Goal: Task Accomplishment & Management: Complete application form

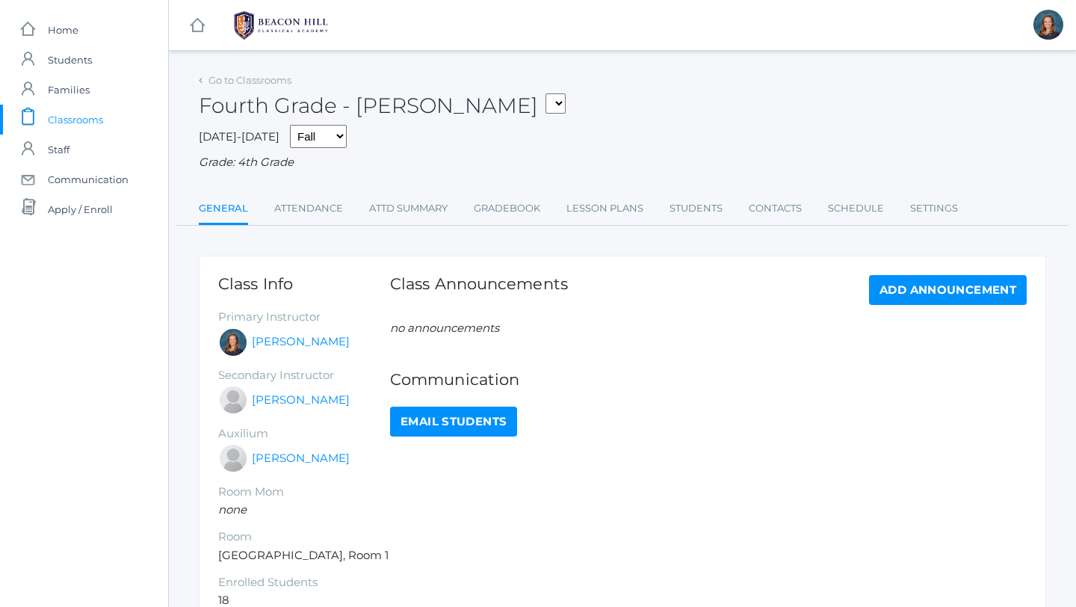
scroll to position [90, 0]
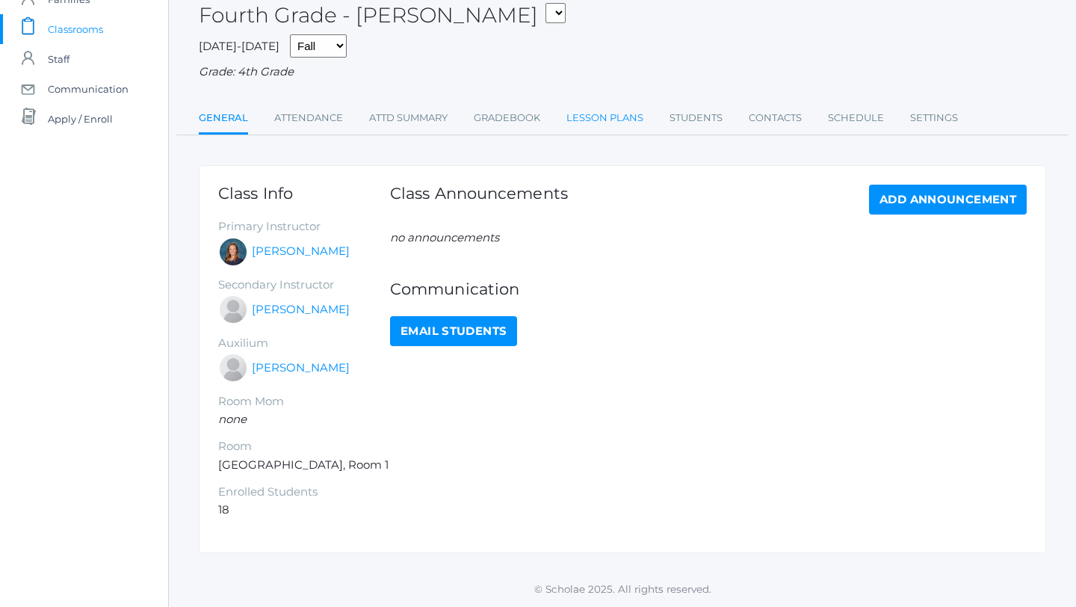
click at [623, 117] on link "Lesson Plans" at bounding box center [604, 118] width 77 height 30
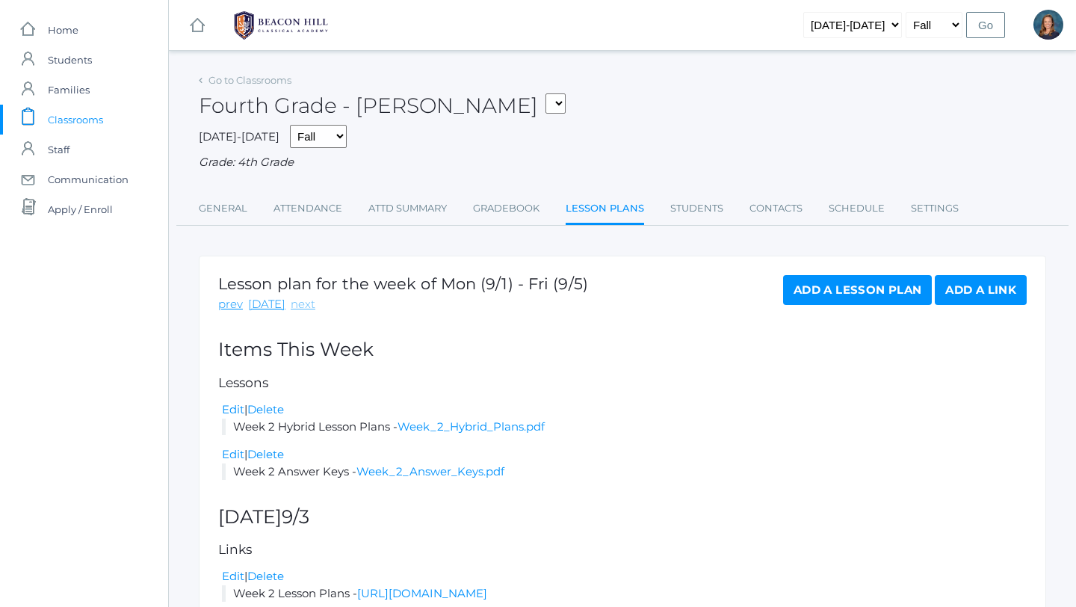
click at [294, 306] on link "next" at bounding box center [303, 304] width 25 height 17
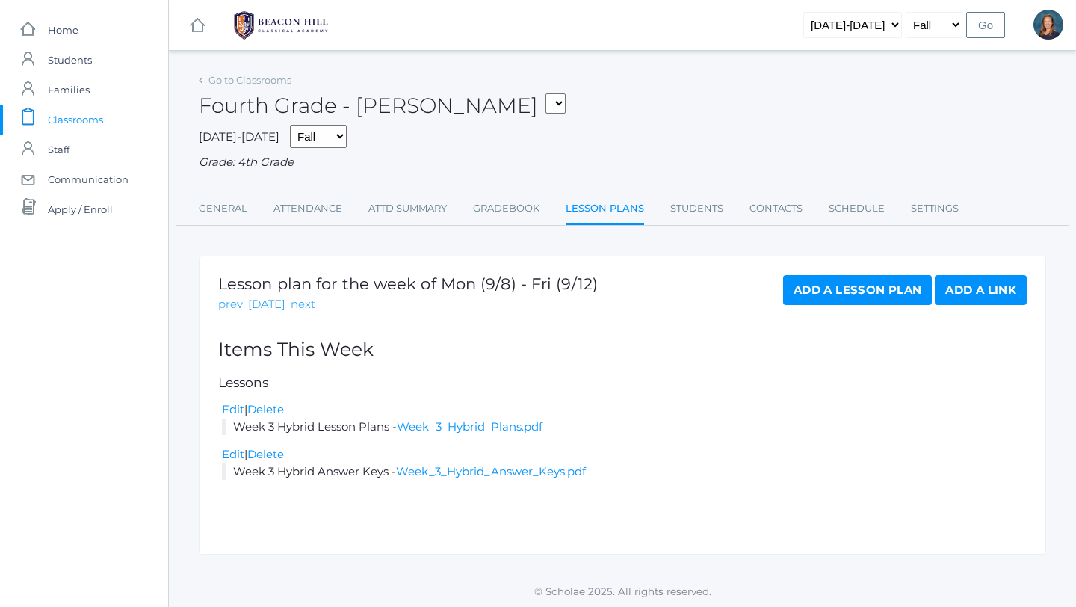
click at [988, 292] on link "Add a Link" at bounding box center [981, 290] width 92 height 30
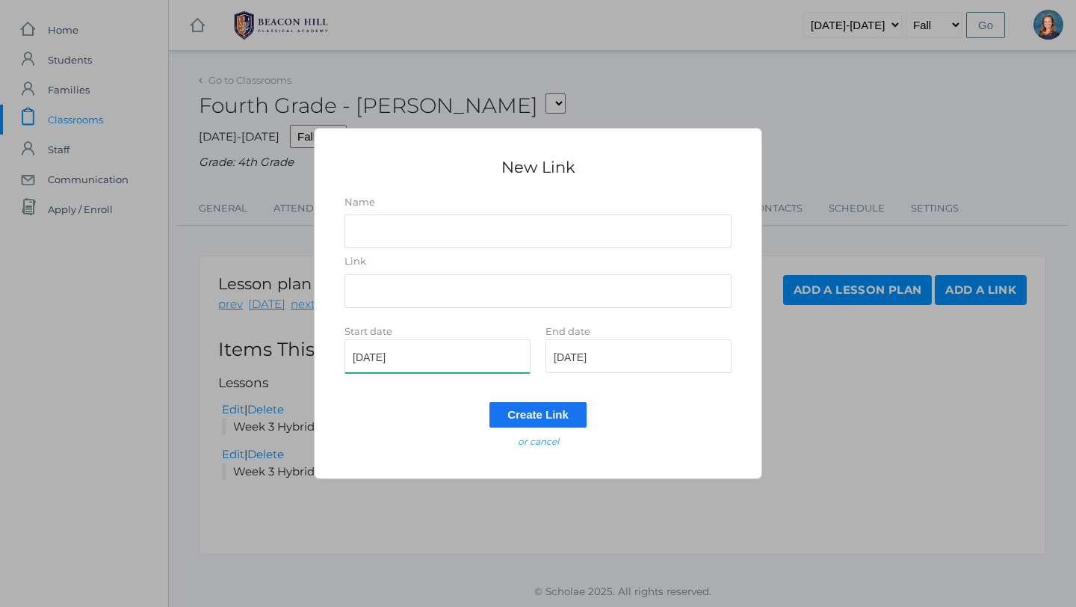
click at [452, 353] on input "[DATE]" at bounding box center [438, 356] width 186 height 34
type input "[DATE]"
click at [620, 359] on input "[DATE]" at bounding box center [639, 356] width 186 height 34
type input "[DATE]"
click at [471, 286] on input "Link" at bounding box center [538, 291] width 387 height 34
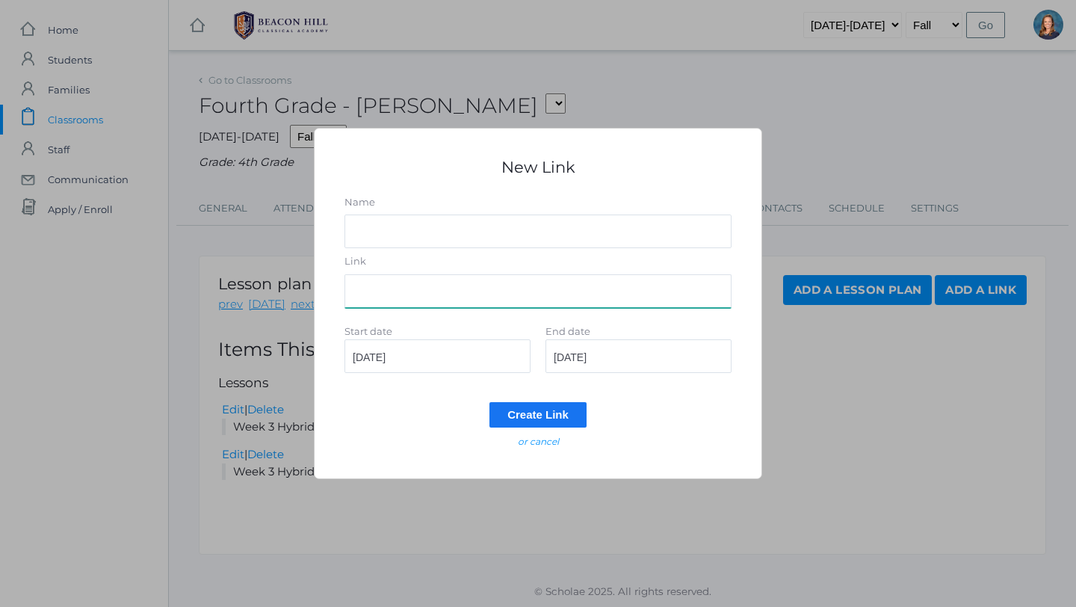
paste input "[URL][DOMAIN_NAME]"
type input "[URL][DOMAIN_NAME]"
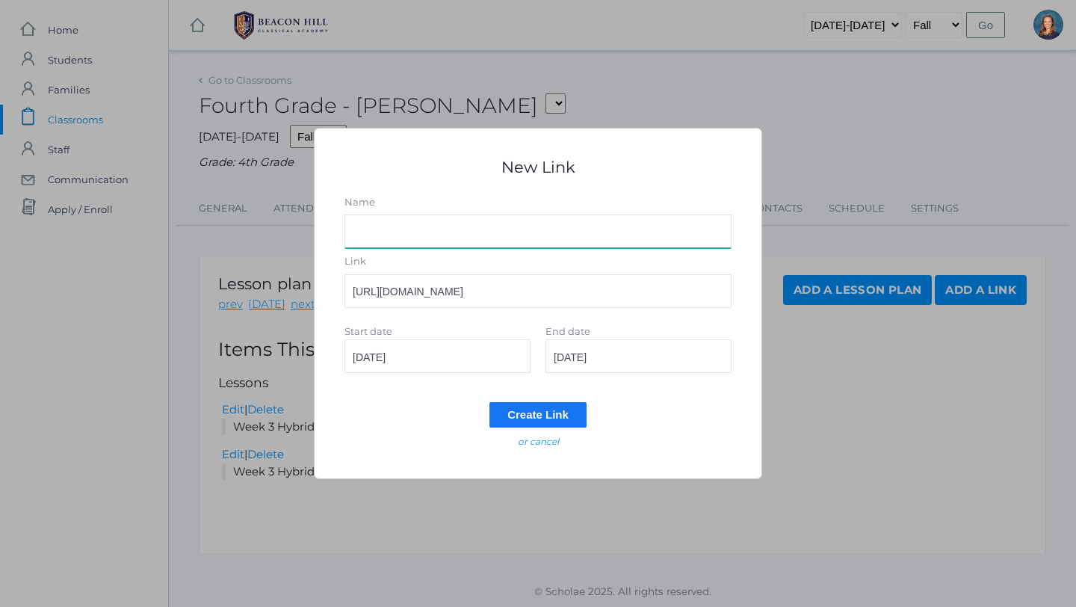
click at [404, 229] on input "Name" at bounding box center [538, 231] width 387 height 34
type input "Week 3 Lesson Plans"
click at [520, 411] on input "Create Link" at bounding box center [538, 414] width 97 height 25
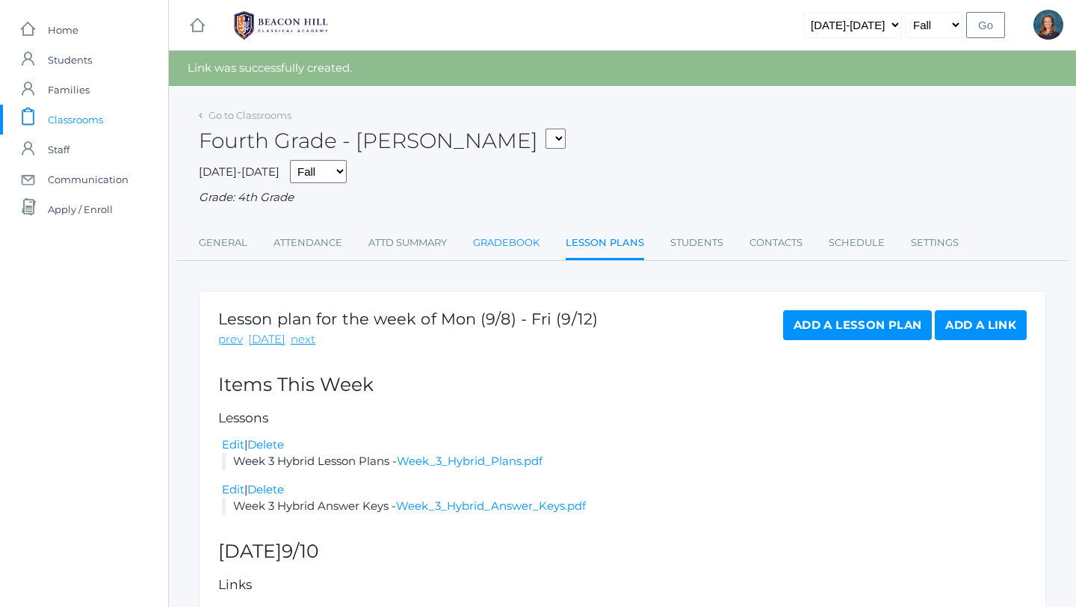
click at [516, 248] on link "Gradebook" at bounding box center [506, 243] width 67 height 30
